Goal: Task Accomplishment & Management: Manage account settings

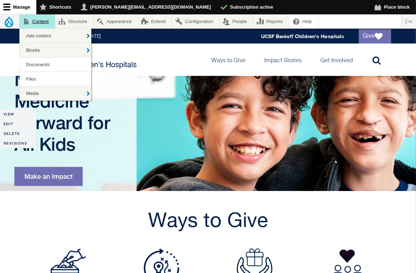
click at [37, 23] on link "Content" at bounding box center [37, 21] width 36 height 14
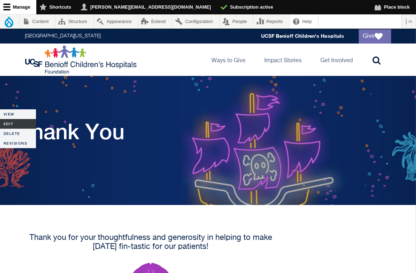
click at [14, 122] on link "Edit" at bounding box center [18, 124] width 36 height 10
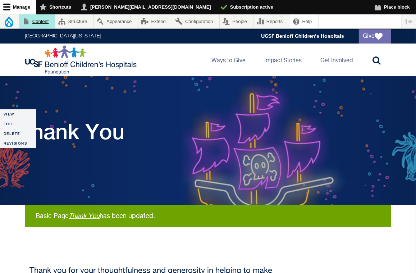
click at [38, 18] on link "Content" at bounding box center [37, 21] width 36 height 14
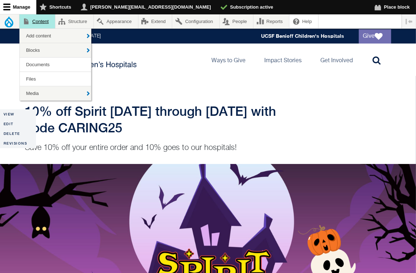
click at [48, 23] on link "Content" at bounding box center [37, 21] width 36 height 14
